Goal: Task Accomplishment & Management: Manage account settings

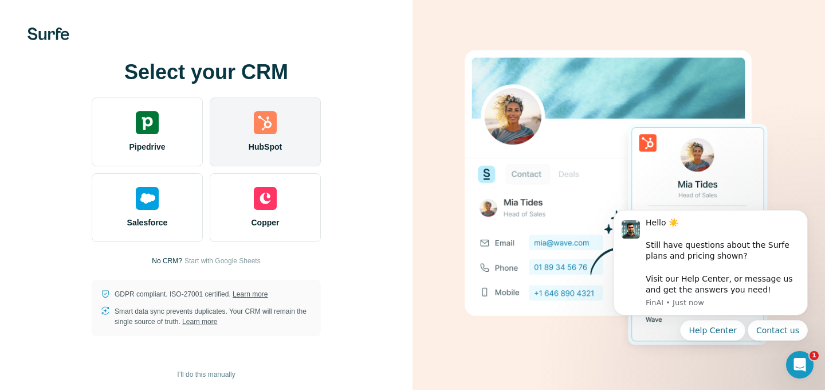
click at [250, 141] on span "HubSpot" at bounding box center [265, 146] width 33 height 11
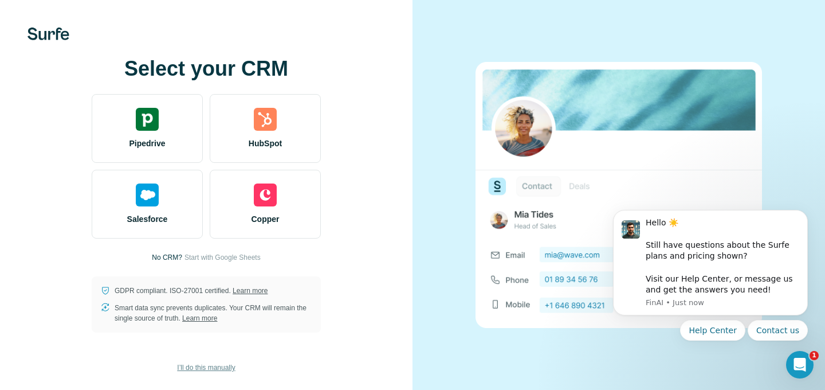
click at [191, 369] on span "I’ll do this manually" at bounding box center [206, 367] width 58 height 10
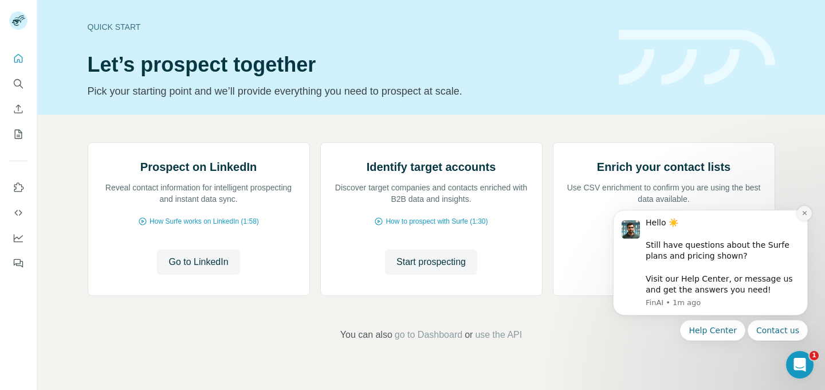
click at [804, 208] on button "Dismiss notification" at bounding box center [804, 213] width 15 height 15
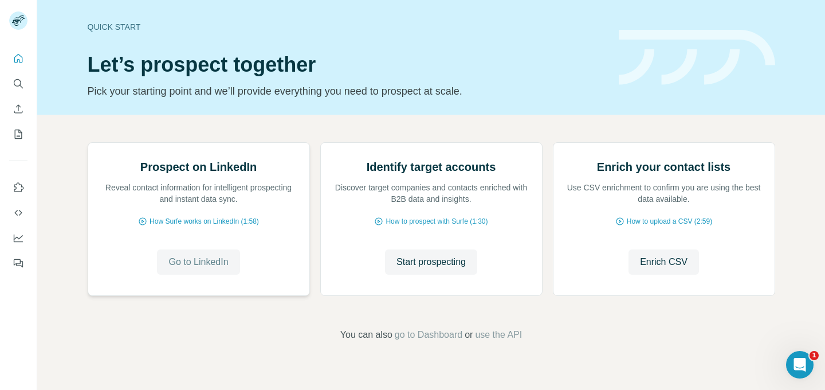
click at [198, 269] on span "Go to LinkedIn" at bounding box center [199, 262] width 60 height 14
click at [19, 136] on icon "My lists" at bounding box center [18, 133] width 11 height 11
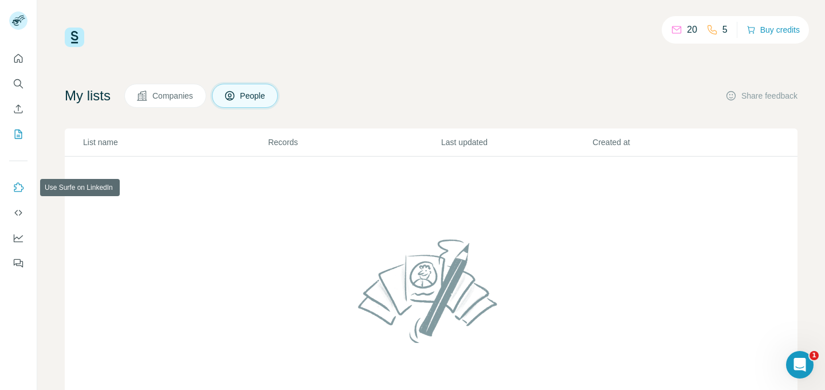
click at [19, 186] on icon "Use Surfe on LinkedIn" at bounding box center [18, 187] width 11 height 11
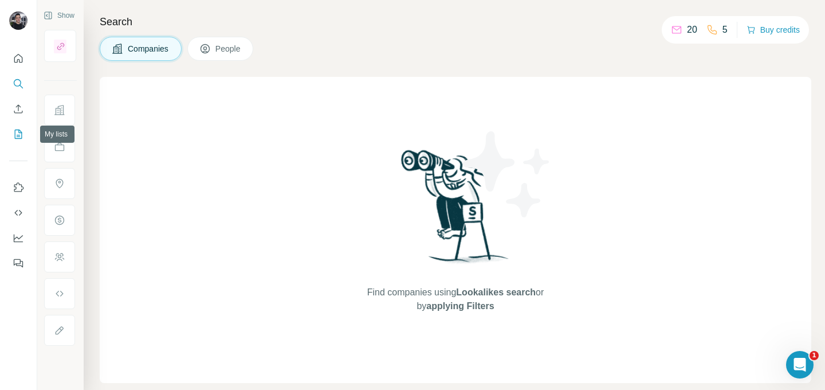
click at [18, 130] on icon "My lists" at bounding box center [18, 134] width 7 height 9
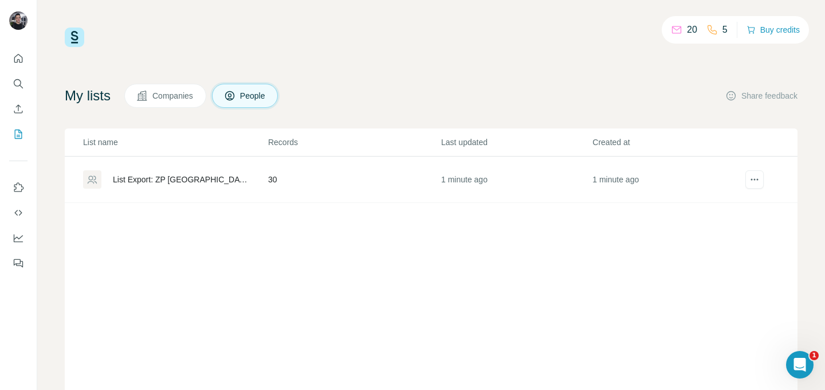
click at [169, 179] on div "List Export: ZP Europe 2025 - 31/08/2025 14:50" at bounding box center [181, 179] width 136 height 11
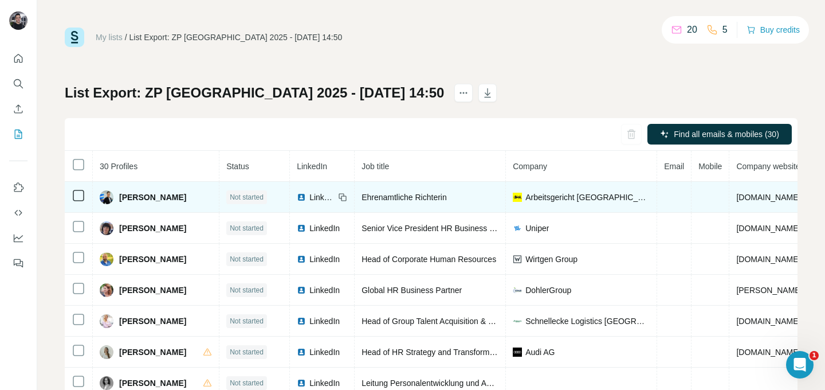
click at [154, 199] on span "Anna Schwalbe" at bounding box center [152, 196] width 67 height 11
click at [335, 201] on span "LinkedIn" at bounding box center [322, 196] width 25 height 11
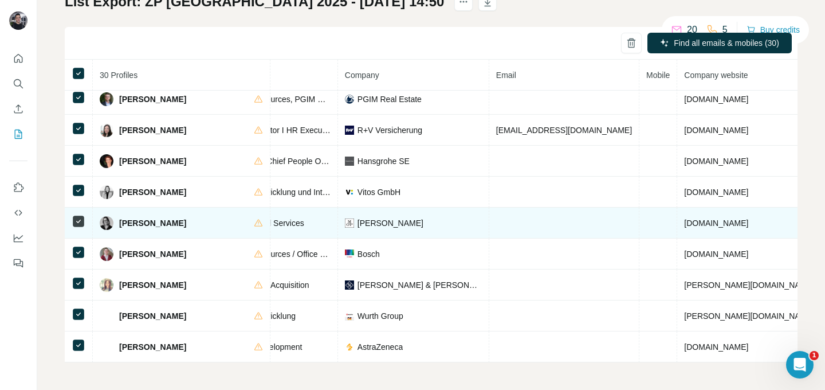
scroll to position [657, 0]
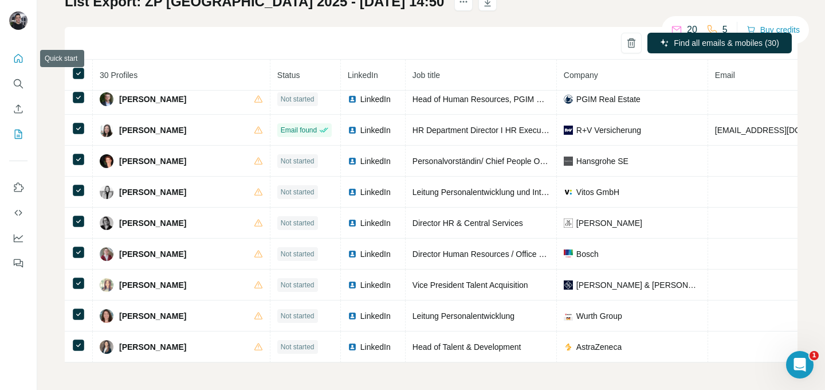
click at [13, 56] on icon "Quick start" at bounding box center [18, 58] width 11 height 11
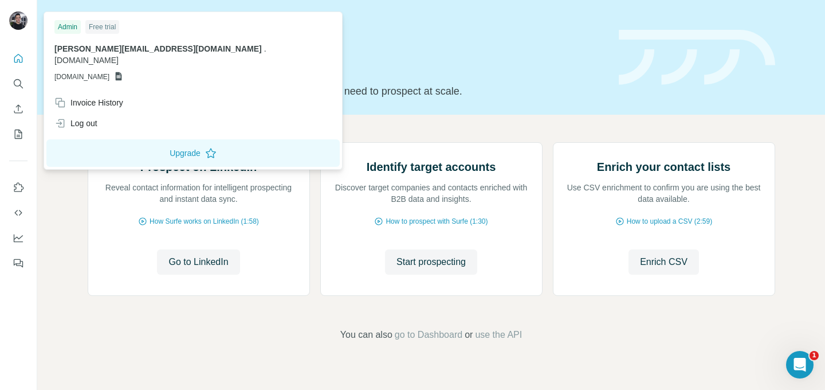
click at [14, 31] on div at bounding box center [18, 21] width 18 height 21
click at [19, 67] on button "Quick start" at bounding box center [18, 58] width 18 height 21
click at [19, 17] on img at bounding box center [18, 20] width 18 height 18
click at [75, 25] on div "Admin" at bounding box center [67, 27] width 26 height 14
click at [99, 27] on div "Free trial" at bounding box center [102, 27] width 34 height 14
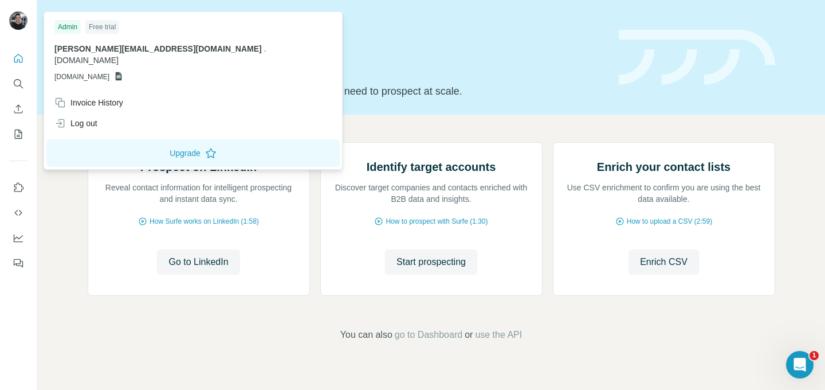
click at [469, 70] on h1 "Let’s prospect together" at bounding box center [347, 64] width 518 height 23
click at [16, 21] on img at bounding box center [18, 20] width 18 height 18
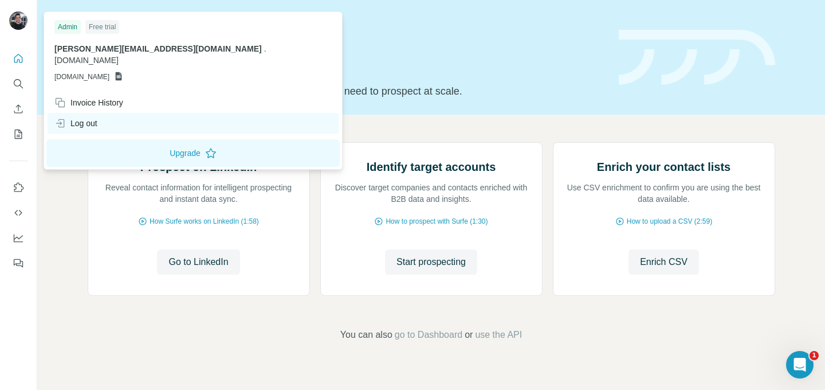
click at [100, 115] on div "Log out" at bounding box center [193, 123] width 291 height 21
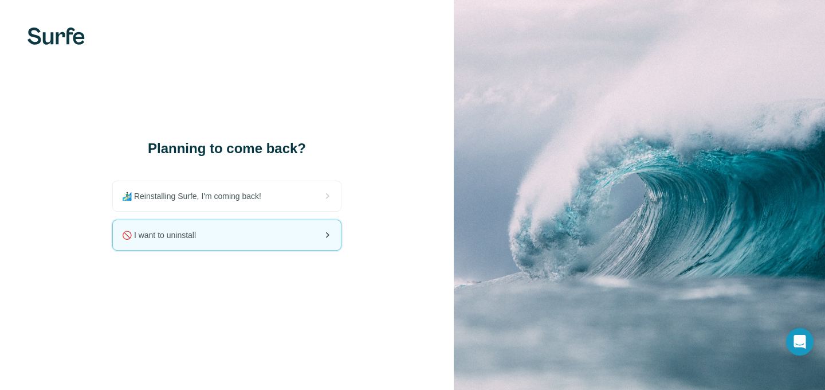
click at [258, 240] on div "🚫 I want to uninstall" at bounding box center [227, 235] width 228 height 30
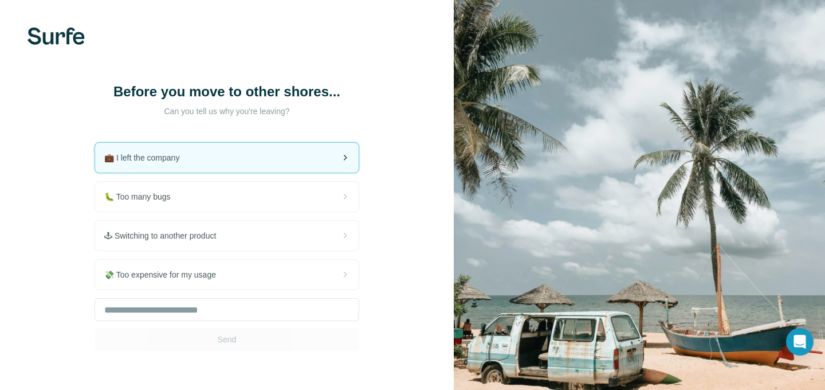
scroll to position [62, 0]
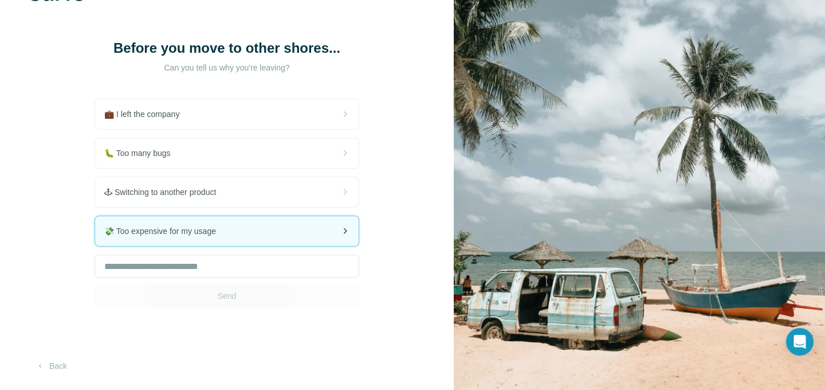
click at [234, 232] on div "💸 Too expensive for my usage" at bounding box center [227, 231] width 264 height 30
